Goal: Task Accomplishment & Management: Use online tool/utility

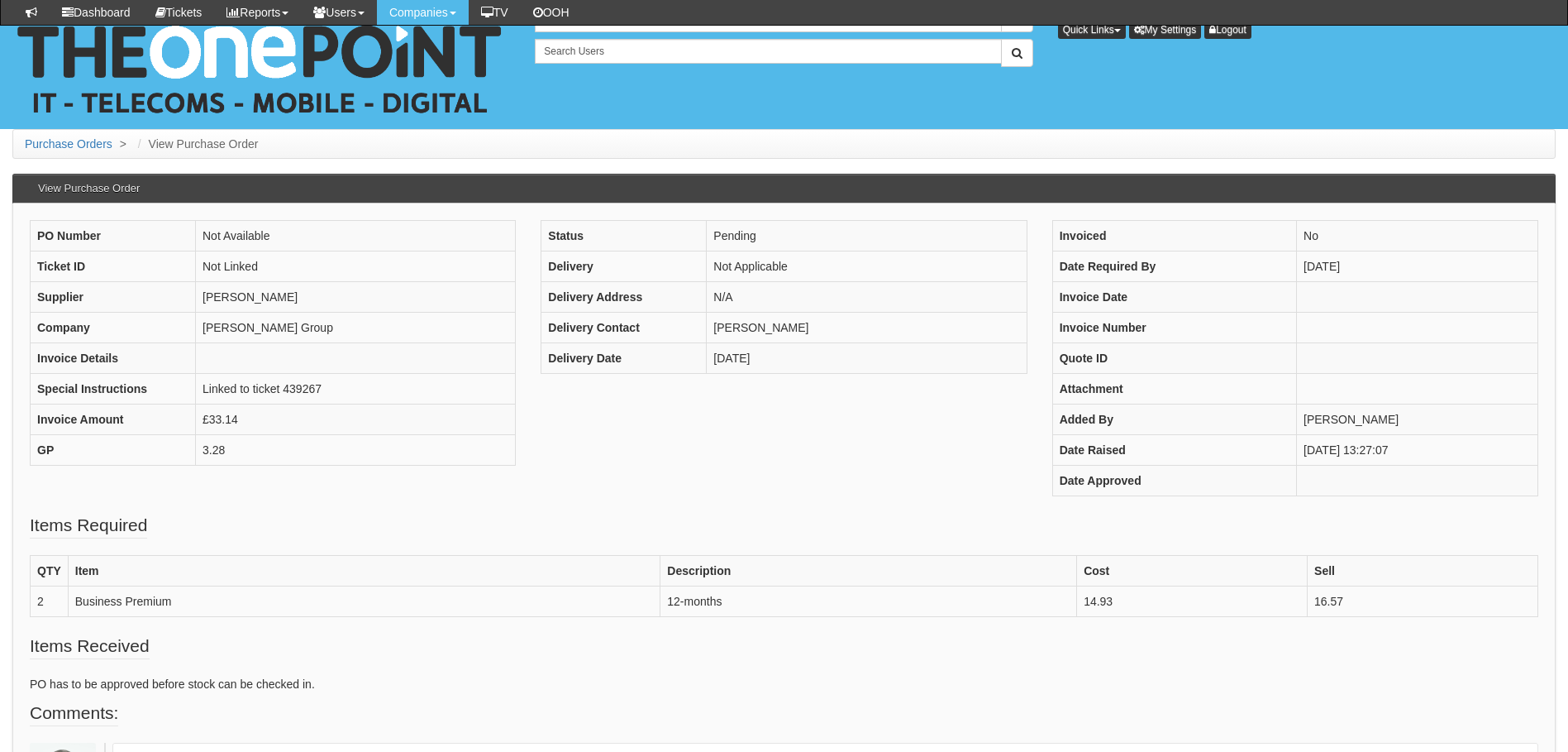
scroll to position [248, 0]
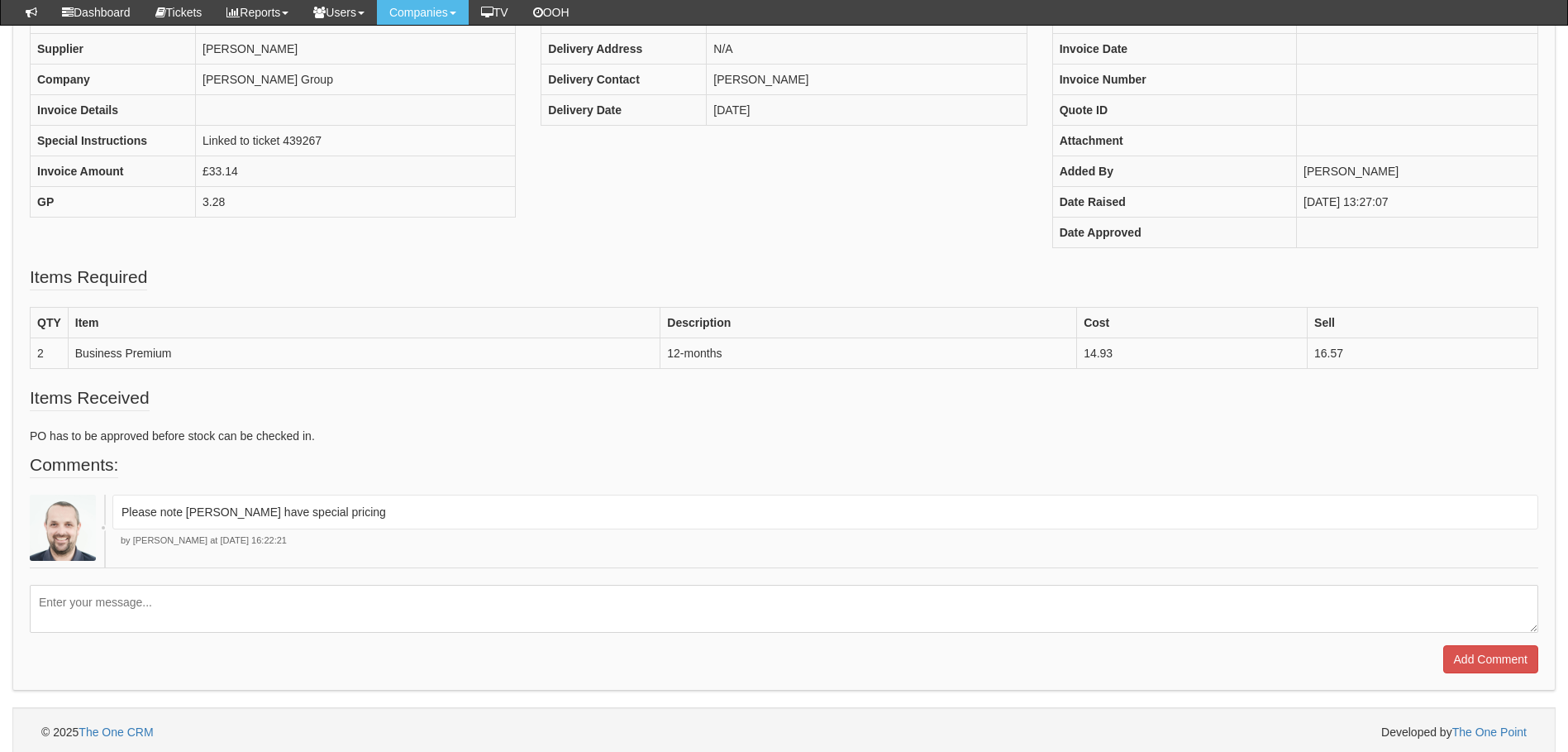
click at [337, 609] on textarea at bounding box center [784, 608] width 1508 height 48
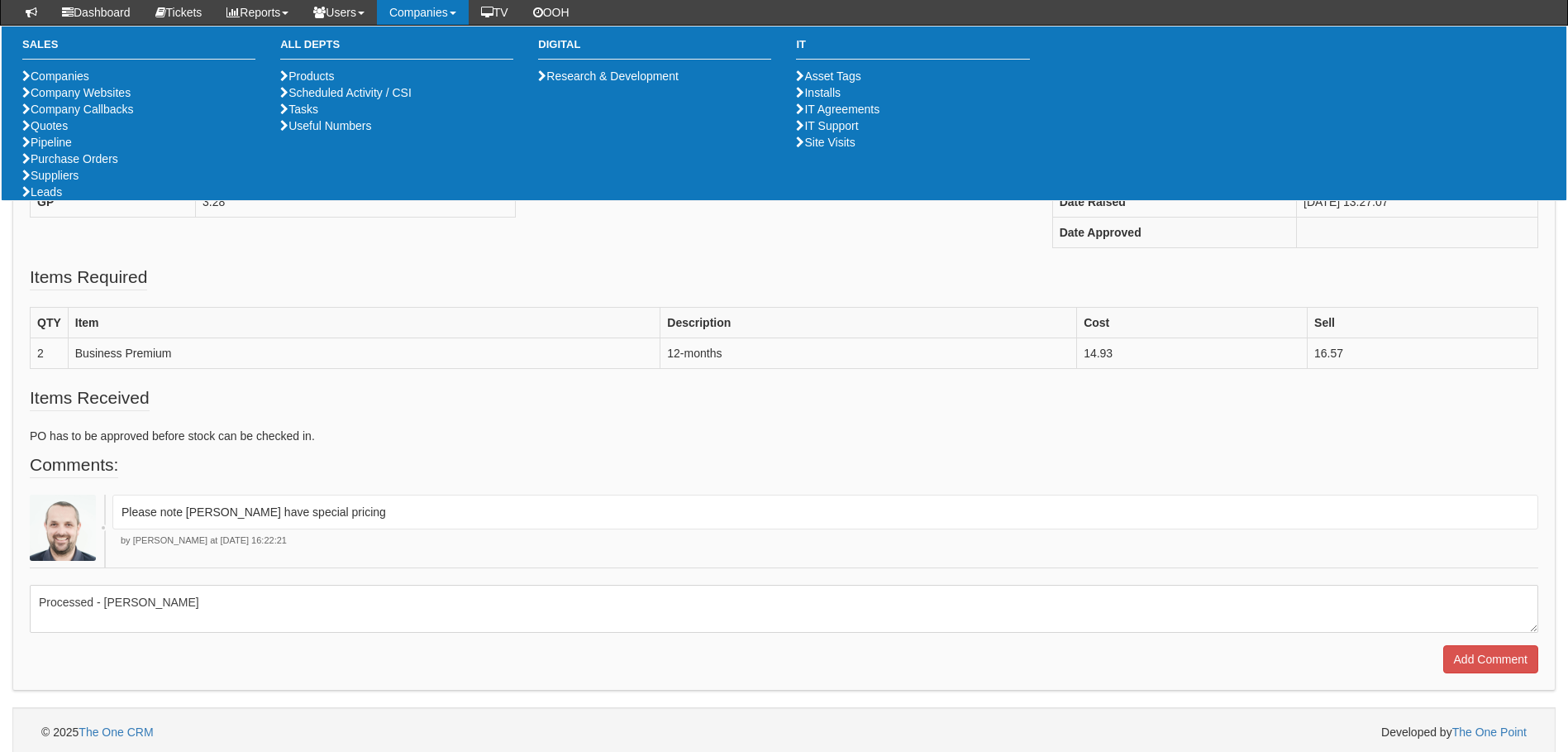
type textarea "Processed - Ingram"
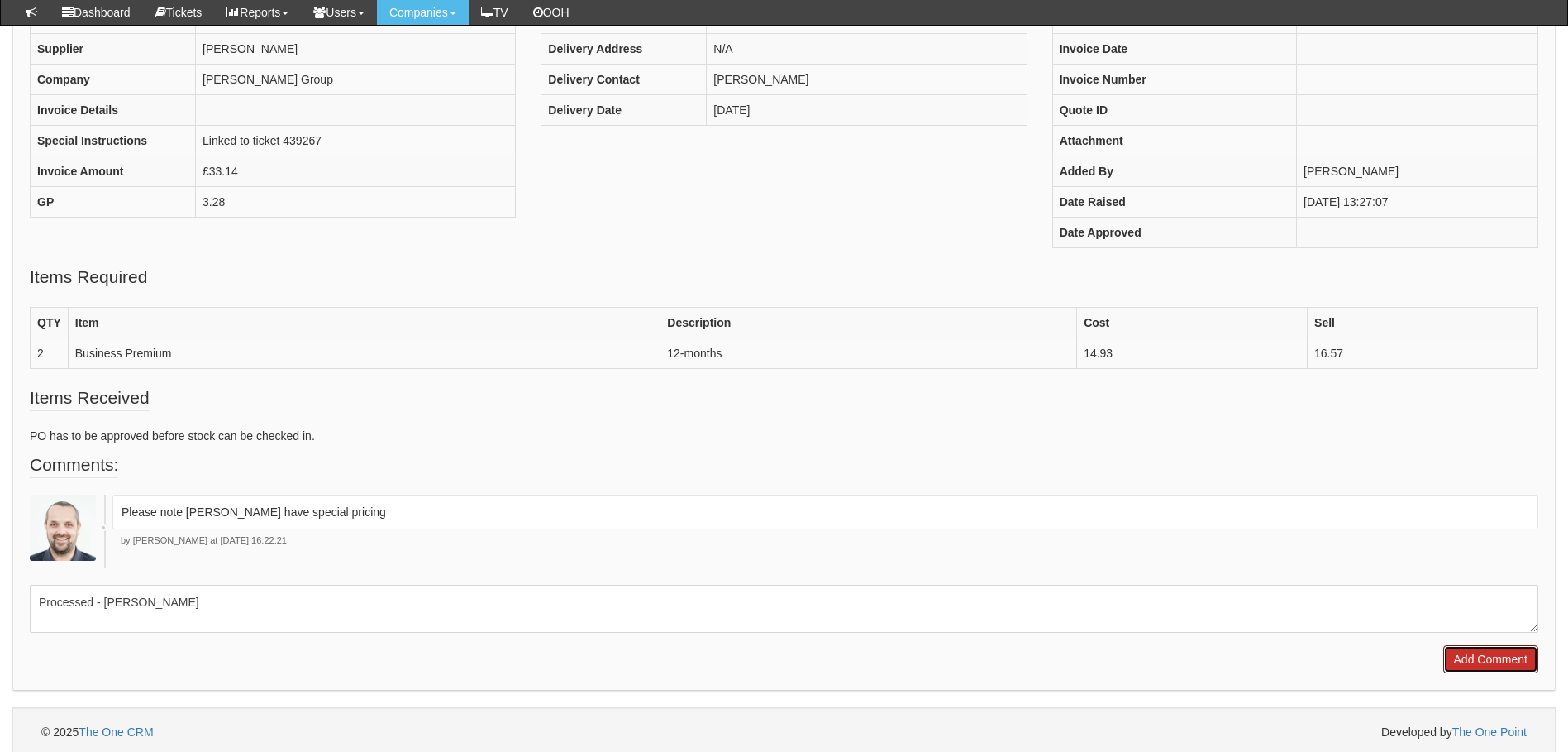
click at [1523, 661] on input "Add Comment" at bounding box center [1490, 659] width 95 height 29
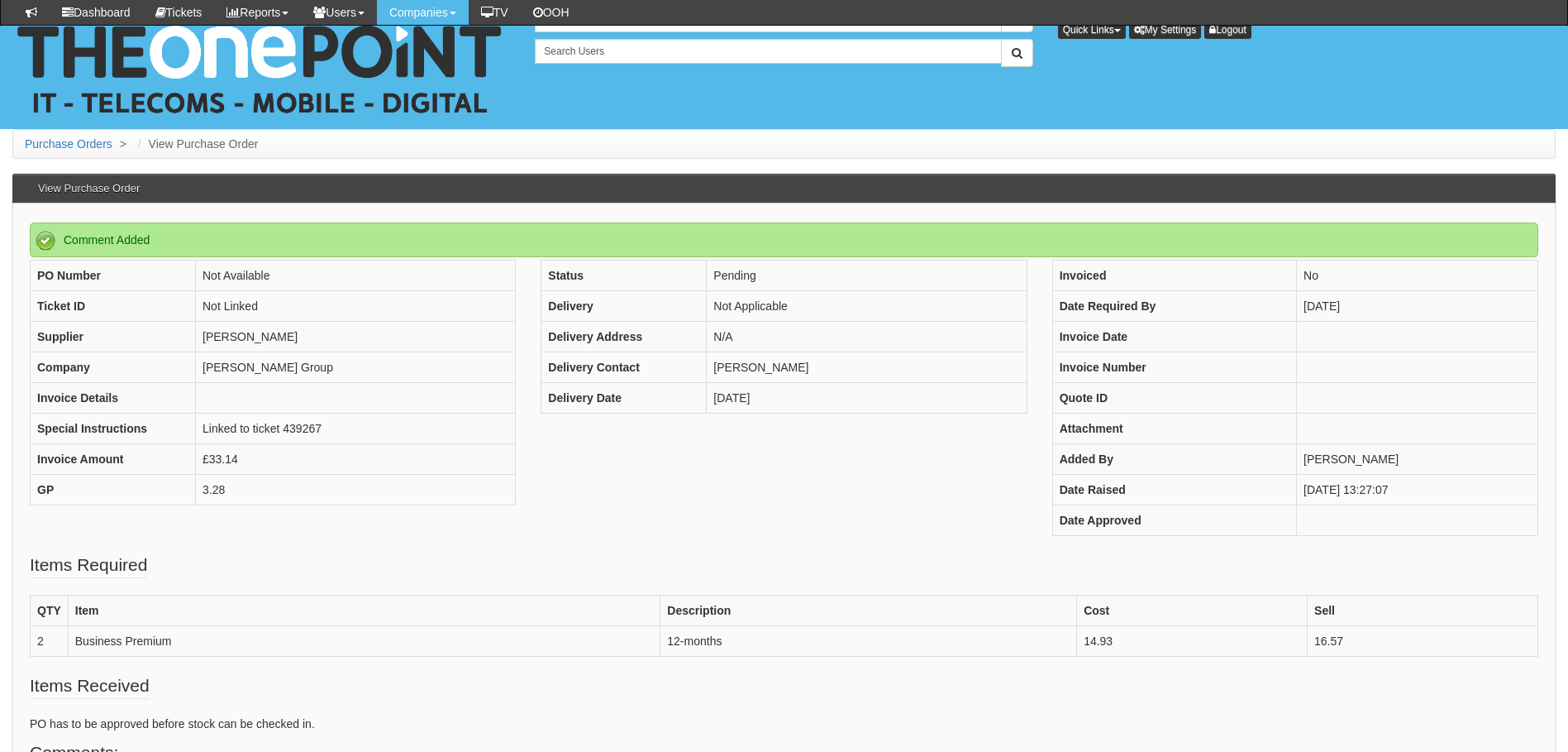
scroll to position [380, 0]
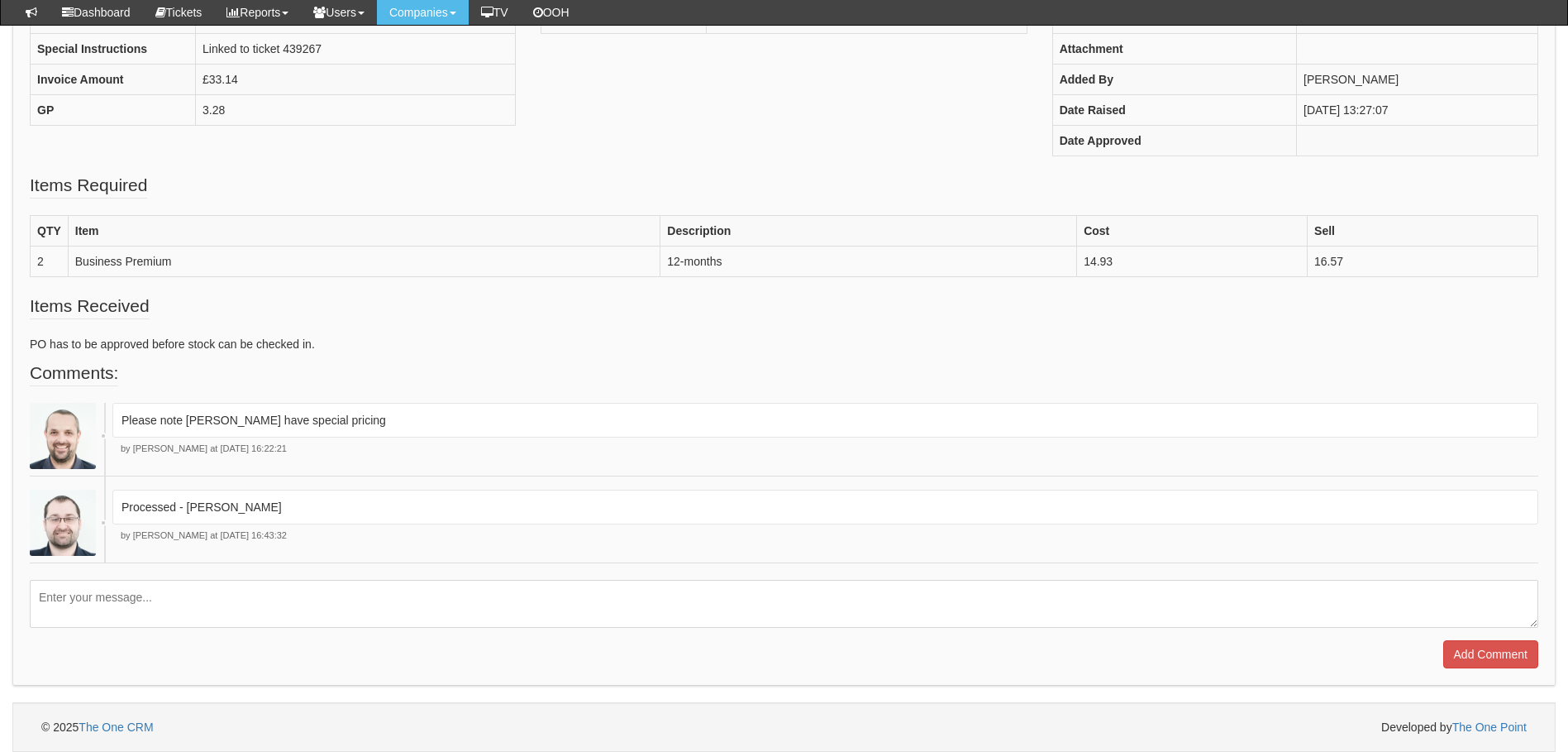
click at [163, 677] on div "Comment Added PO Number Not Available Ticket ID Not Linked Supplier Ingram Comp…" at bounding box center [784, 255] width 1544 height 862
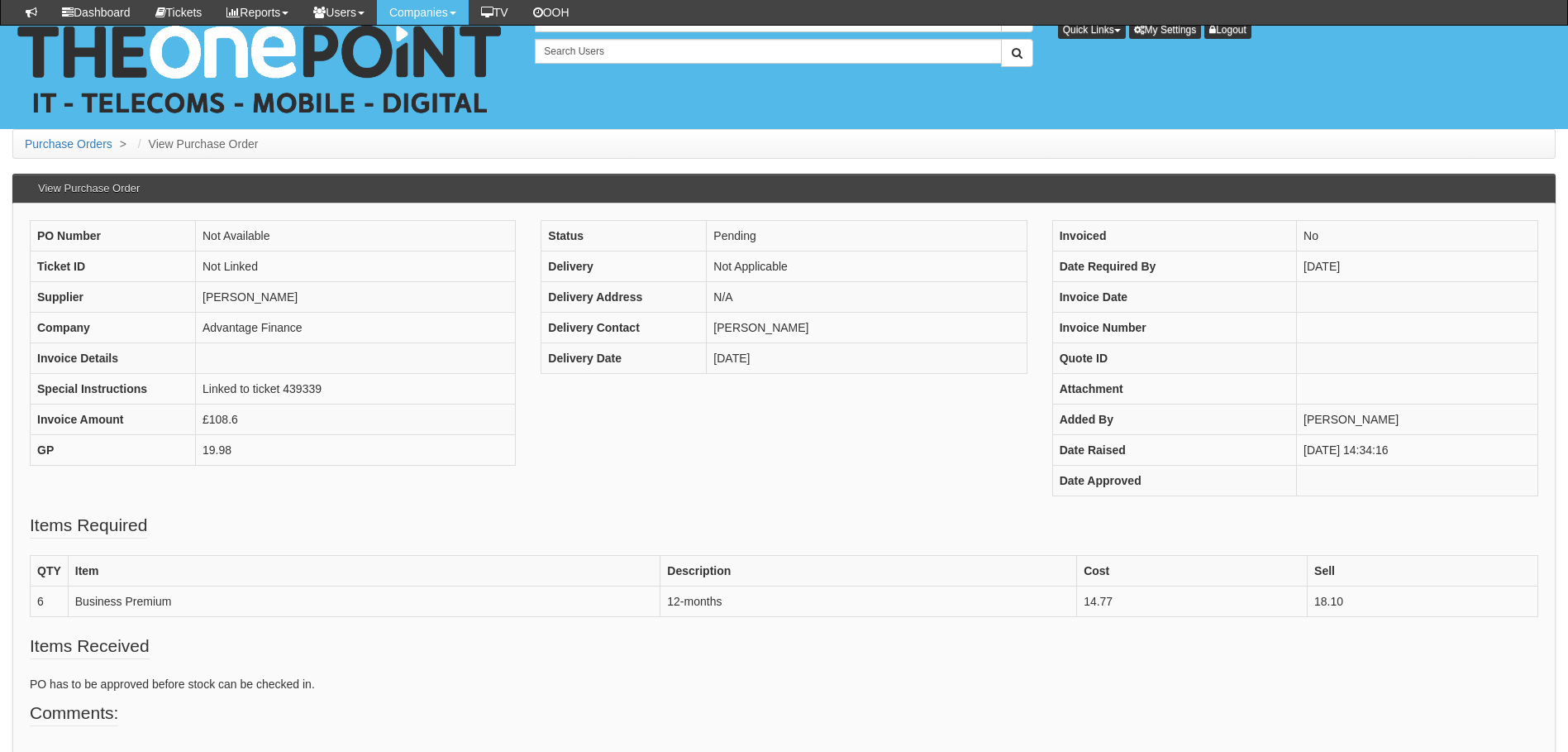
scroll to position [179, 0]
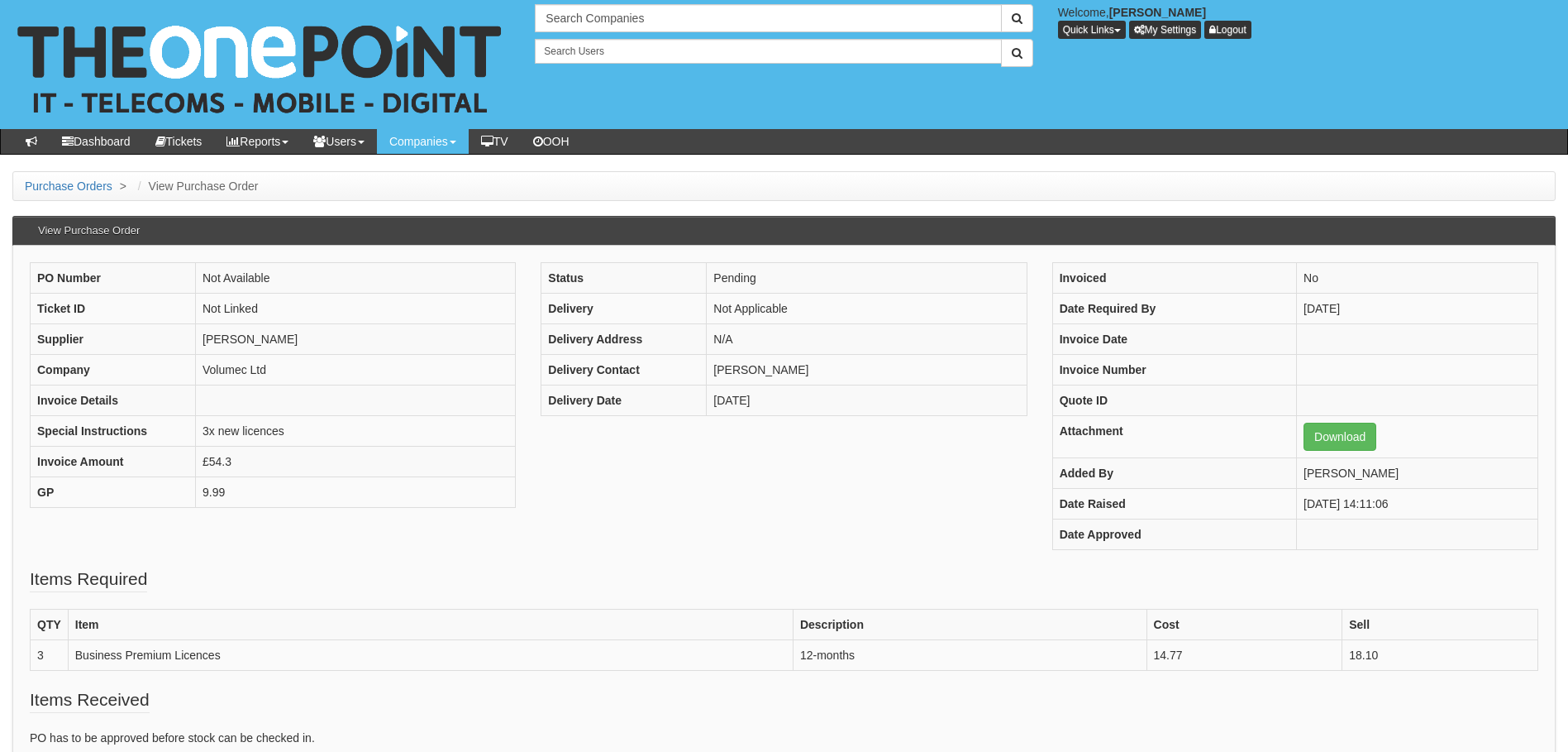
scroll to position [165, 0]
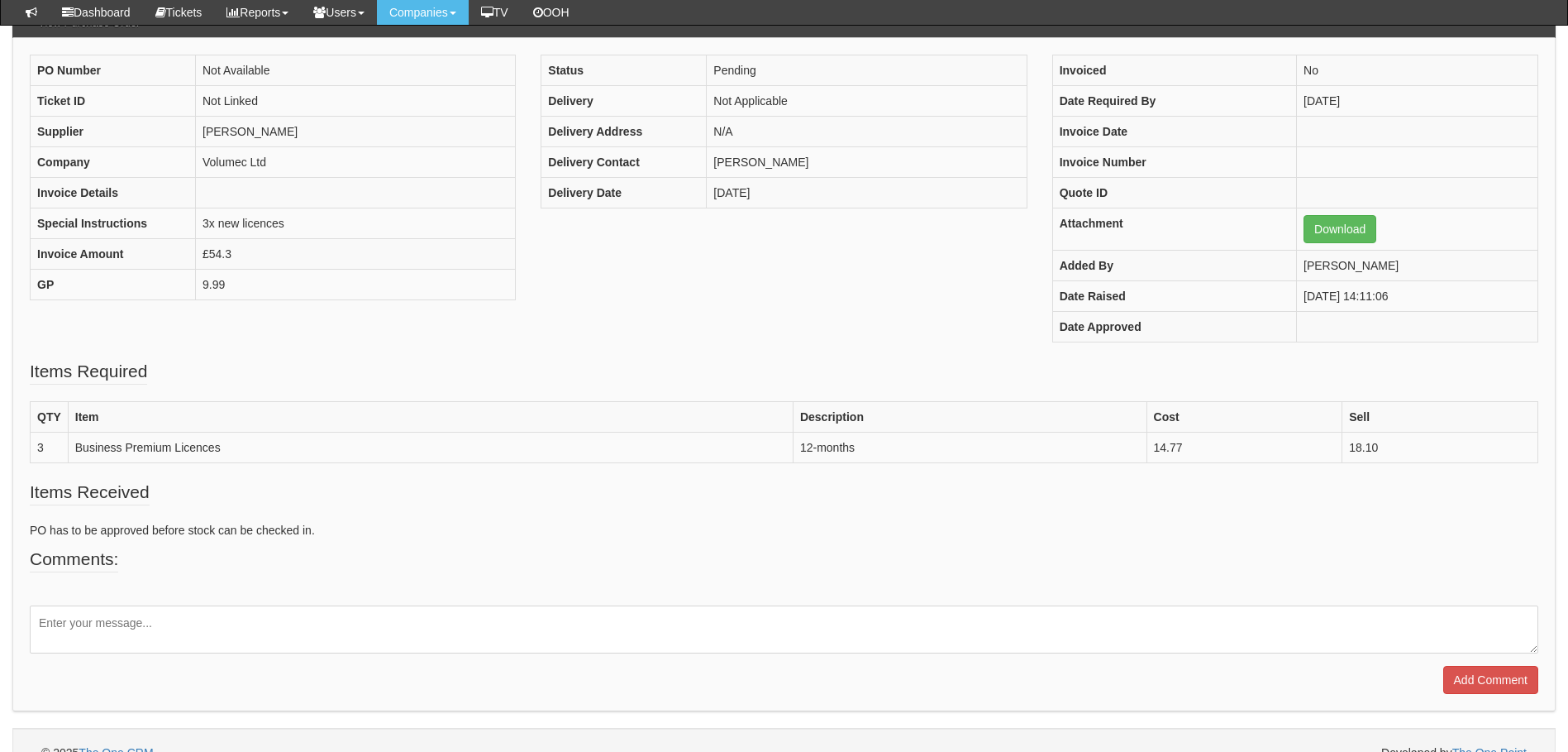
click at [170, 630] on textarea at bounding box center [784, 629] width 1508 height 48
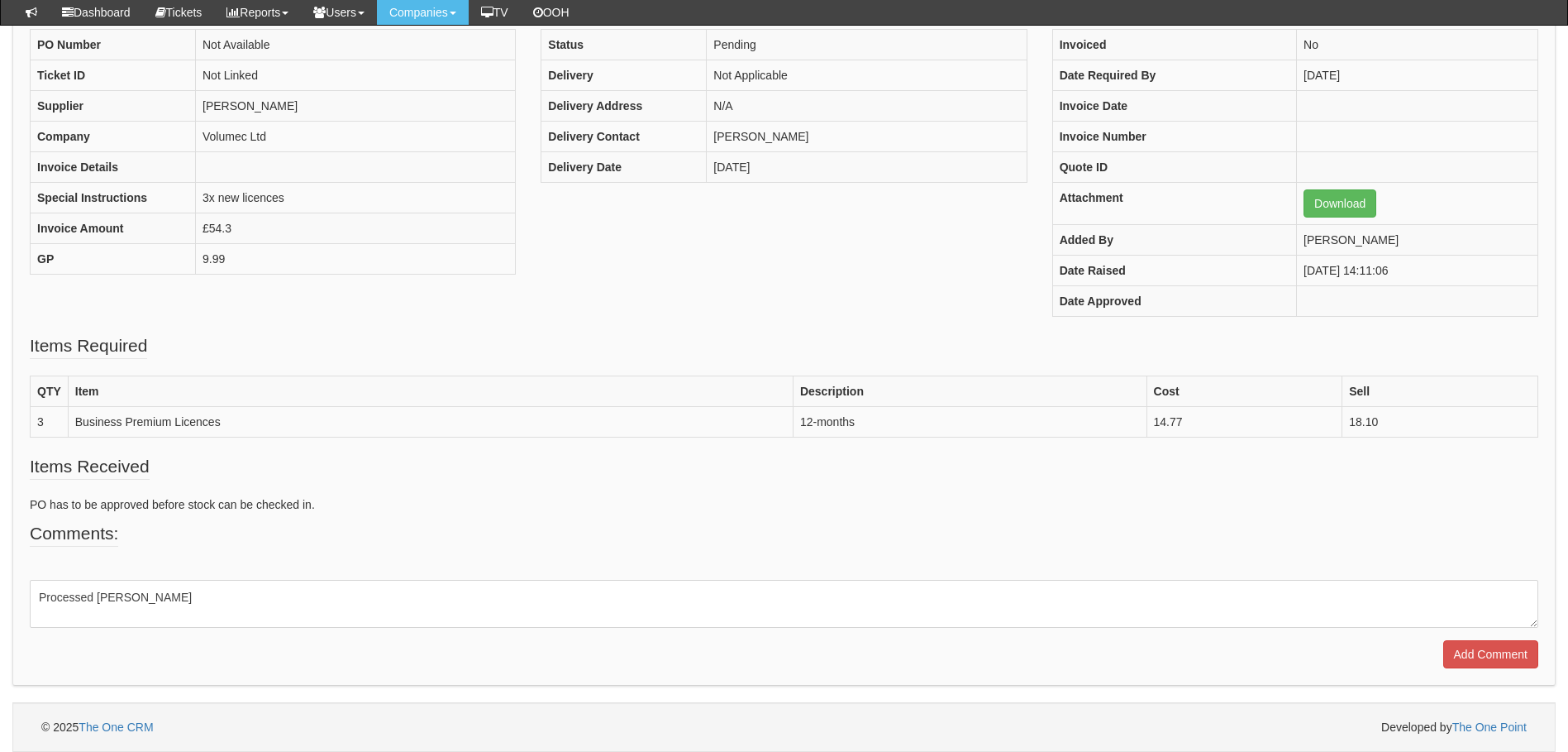
click at [91, 596] on textarea "Processed Ingram" at bounding box center [784, 603] width 1508 height 48
type textarea "Processed - [PERSON_NAME]"
click at [1489, 651] on input "Add Comment" at bounding box center [1490, 654] width 95 height 29
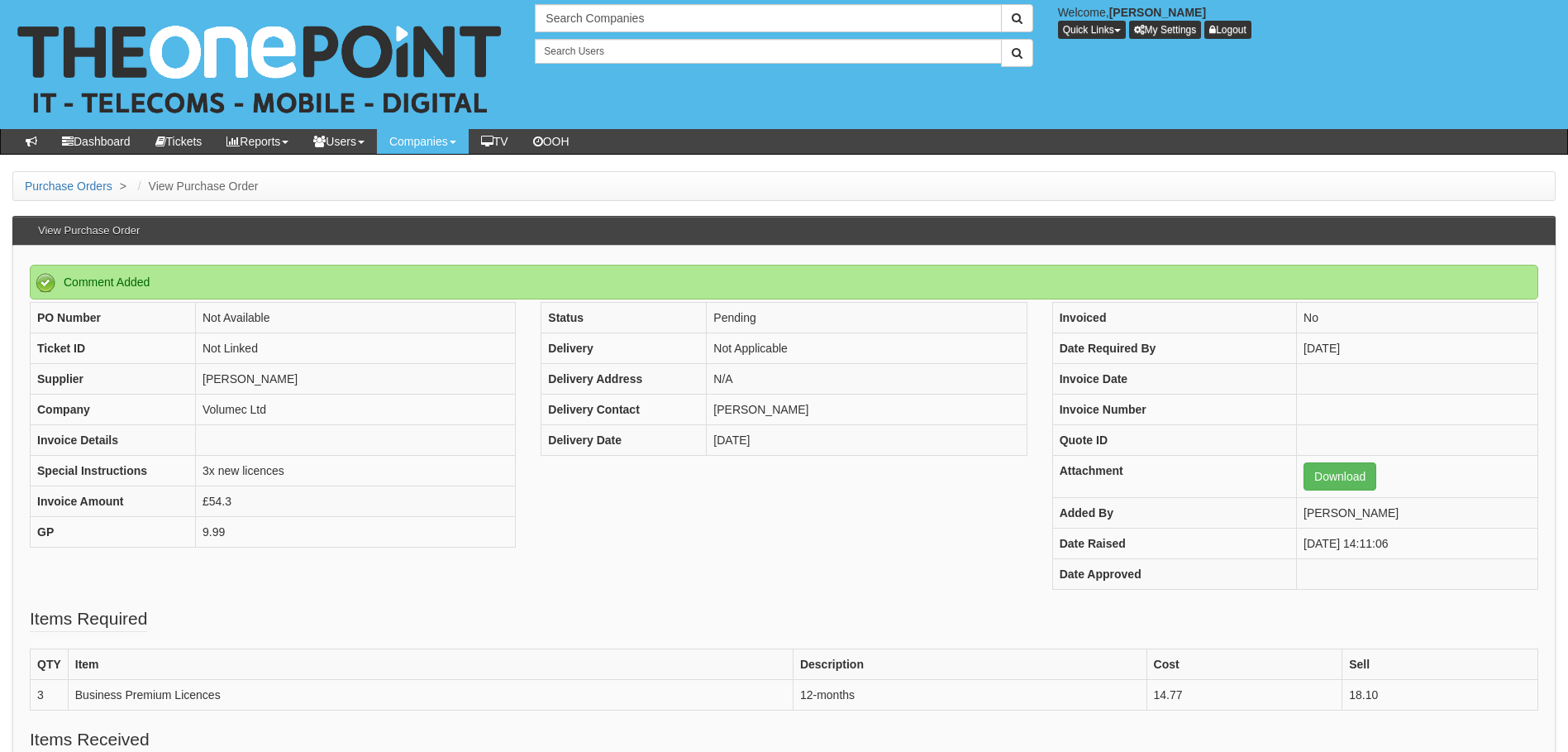
click at [720, 490] on div "PO Number Not Available Ticket ID Not Linked Supplier [PERSON_NAME] Company Vol…" at bounding box center [784, 454] width 1534 height 304
click at [1246, 37] on link "Logout" at bounding box center [1228, 30] width 47 height 18
